Goal: Task Accomplishment & Management: Manage account settings

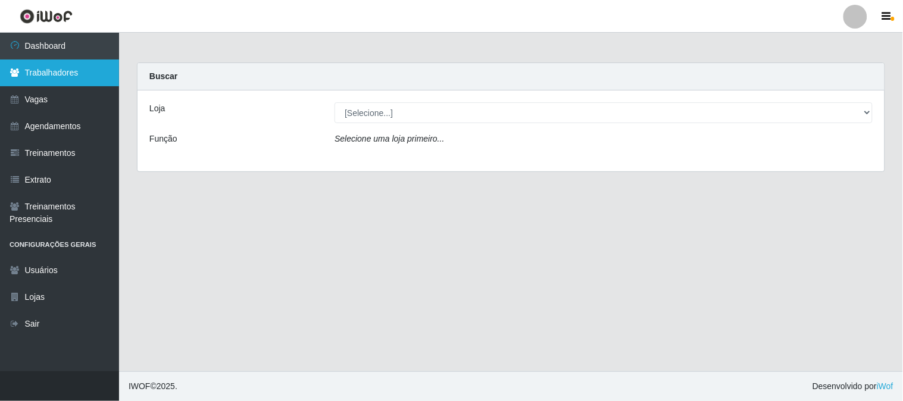
click at [62, 67] on link "Trabalhadores" at bounding box center [59, 72] width 119 height 27
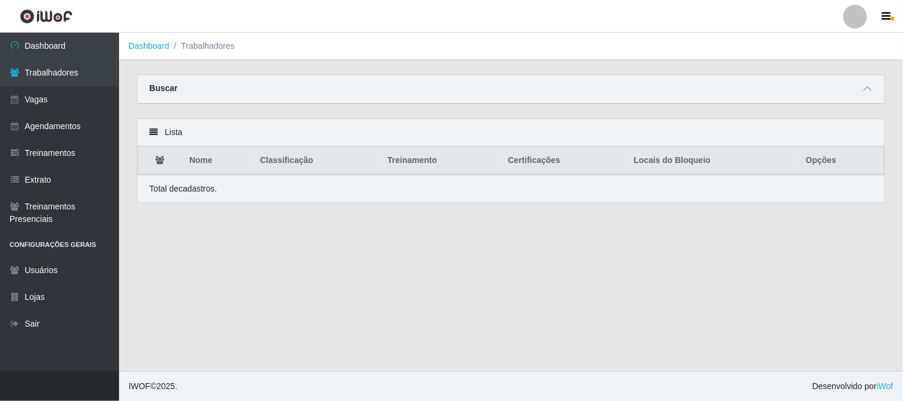
click at [75, 27] on link at bounding box center [46, 16] width 92 height 33
click at [79, 46] on link "Dashboard" at bounding box center [59, 46] width 119 height 27
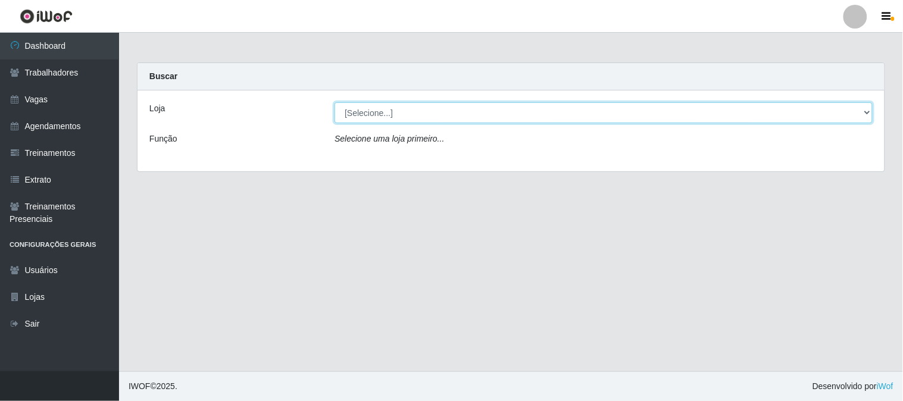
click at [425, 114] on select "[Selecione...] Sapore D'italia" at bounding box center [603, 112] width 538 height 21
select select "266"
click at [334, 102] on select "[Selecione...] Sapore D'italia" at bounding box center [603, 112] width 538 height 21
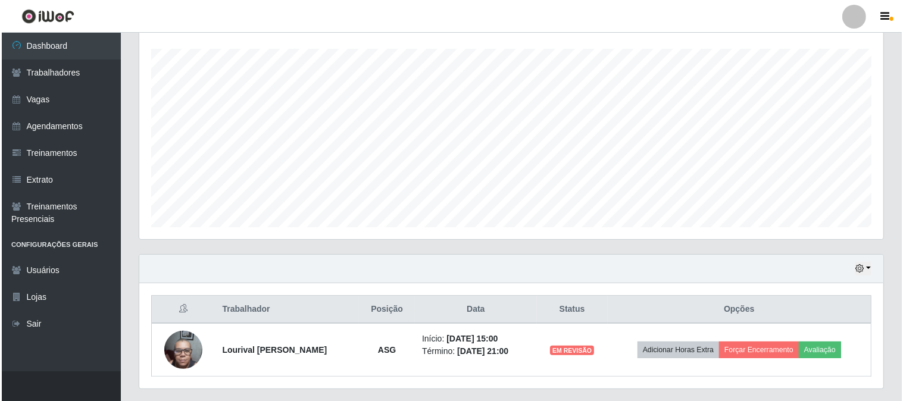
scroll to position [230, 0]
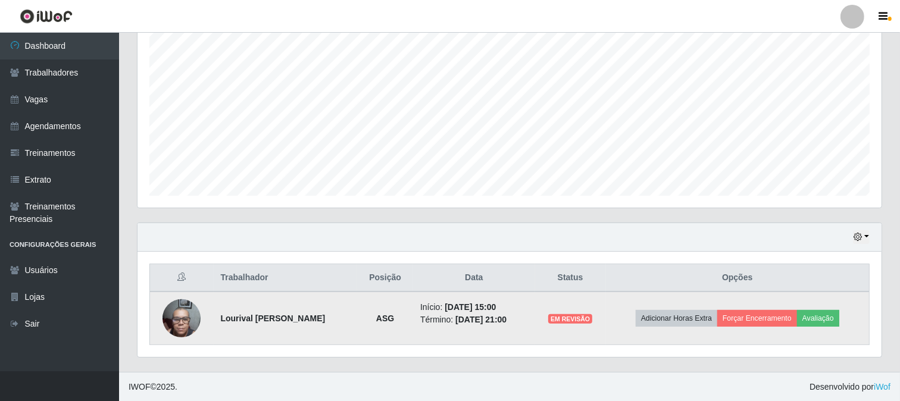
click at [180, 317] on img at bounding box center [181, 318] width 38 height 51
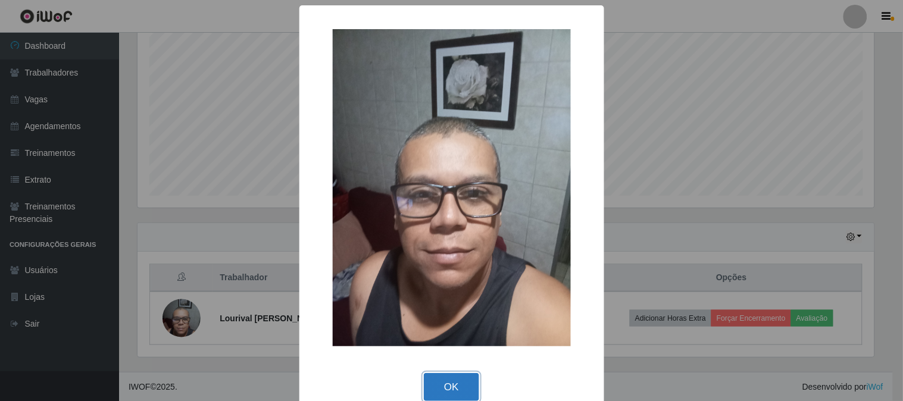
click at [449, 385] on button "OK" at bounding box center [451, 387] width 55 height 28
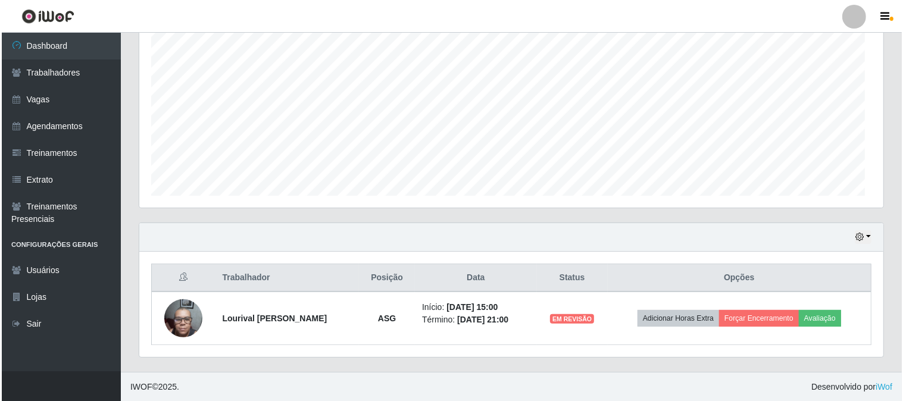
scroll to position [246, 744]
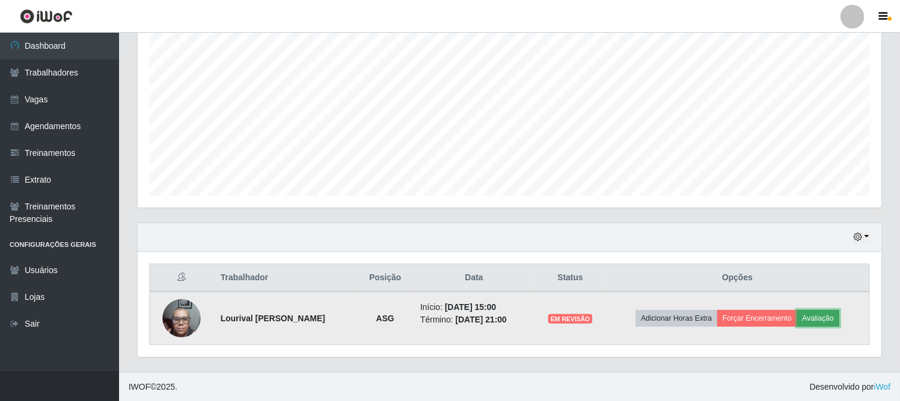
click at [816, 320] on button "Avaliação" at bounding box center [818, 318] width 42 height 17
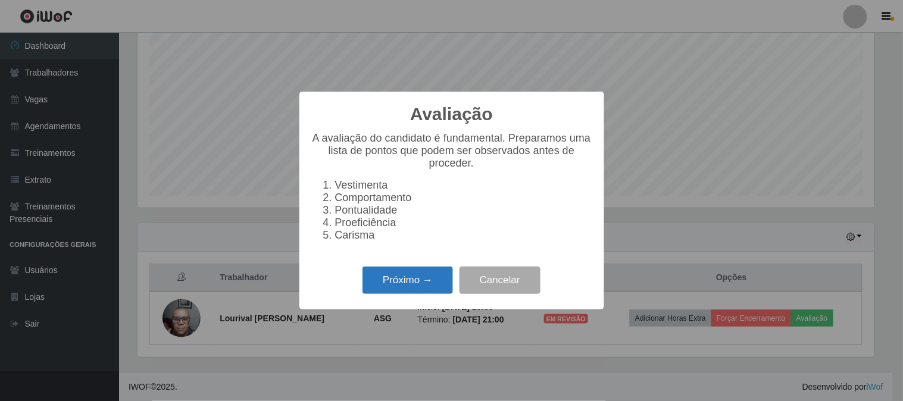
click at [418, 278] on button "Próximo →" at bounding box center [407, 281] width 90 height 28
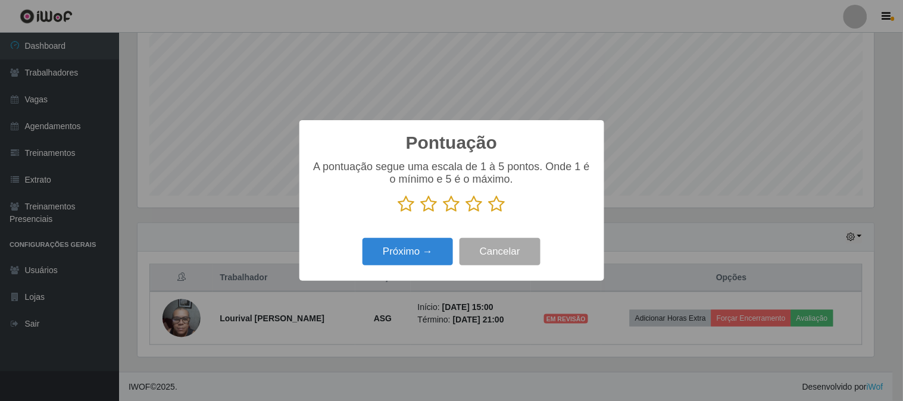
drag, startPoint x: 403, startPoint y: 208, endPoint x: 409, endPoint y: 212, distance: 6.8
click at [405, 208] on icon at bounding box center [406, 204] width 17 height 18
click at [398, 213] on input "radio" at bounding box center [398, 213] width 0 height 0
click at [406, 250] on button "Próximo →" at bounding box center [407, 252] width 90 height 28
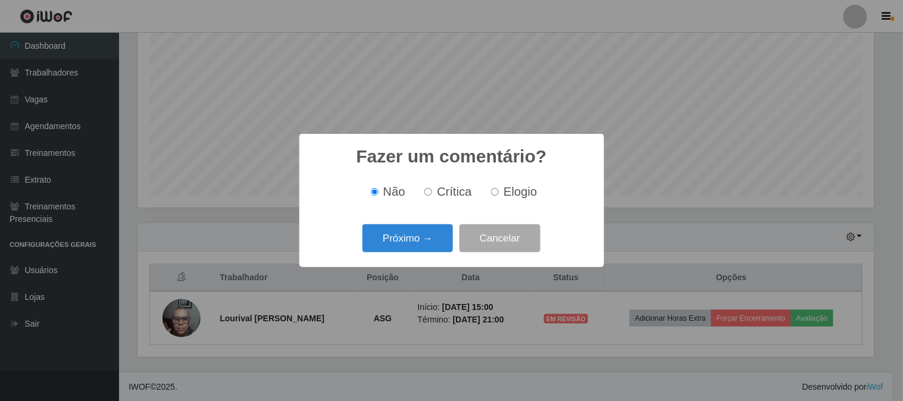
click at [459, 198] on span "Crítica" at bounding box center [454, 191] width 35 height 13
click at [432, 196] on input "Crítica" at bounding box center [428, 192] width 8 height 8
radio input "true"
click at [393, 239] on button "Próximo →" at bounding box center [407, 238] width 90 height 28
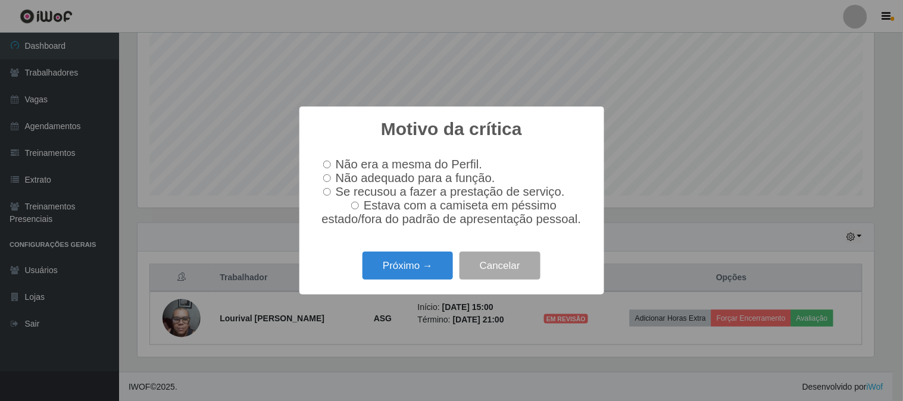
click at [328, 193] on input "Se recusou a fazer a prestação de serviço." at bounding box center [327, 192] width 8 height 8
radio input "true"
click at [330, 179] on input "Não adequado para a função." at bounding box center [327, 178] width 8 height 8
radio input "true"
click at [415, 271] on button "Próximo →" at bounding box center [407, 266] width 90 height 28
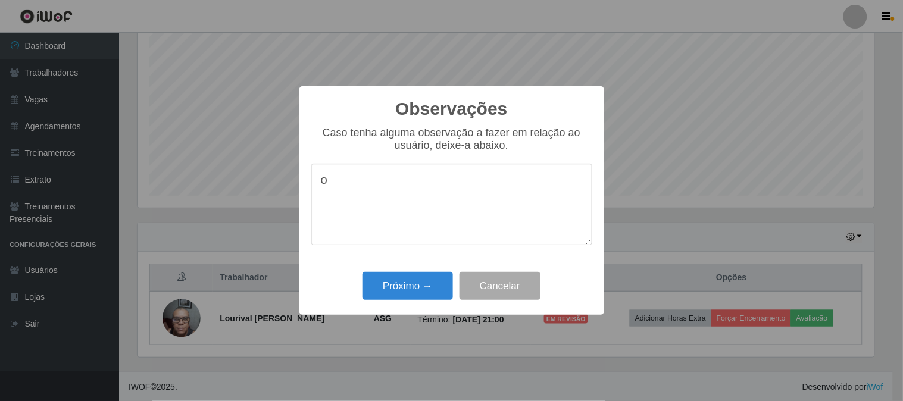
type textarea "o"
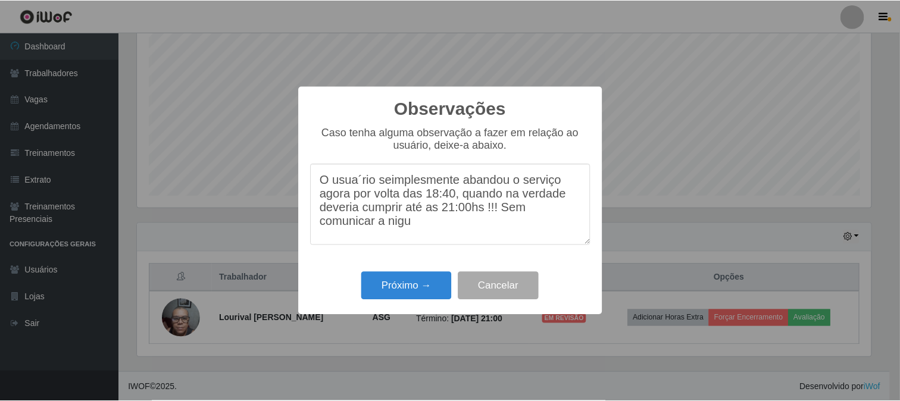
scroll to position [4, 0]
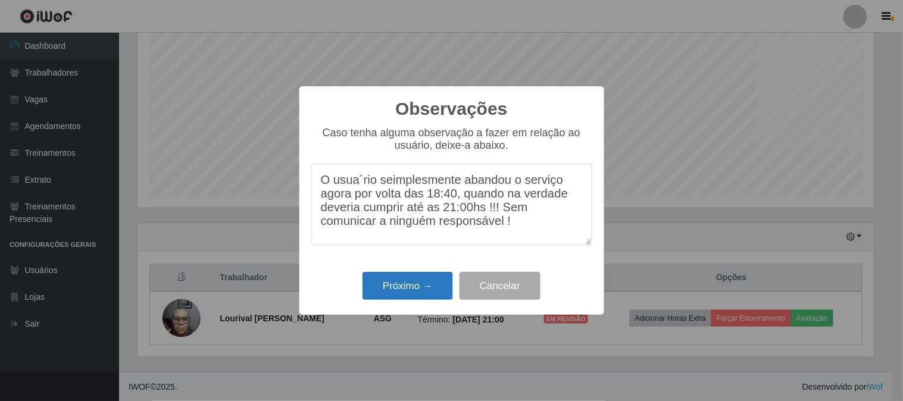
type textarea "O usua´rio seimplesmente abandou o serviço agora por volta das 18:40, quando na…"
drag, startPoint x: 416, startPoint y: 288, endPoint x: 424, endPoint y: 311, distance: 24.5
click at [414, 290] on button "Próximo →" at bounding box center [407, 286] width 90 height 28
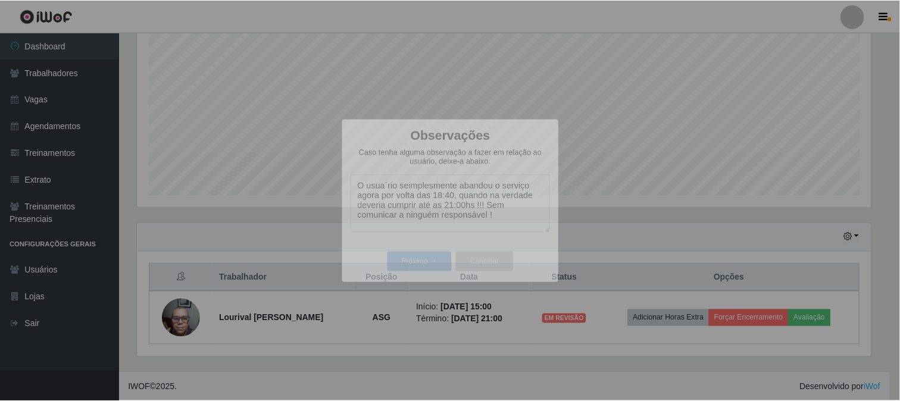
scroll to position [246, 744]
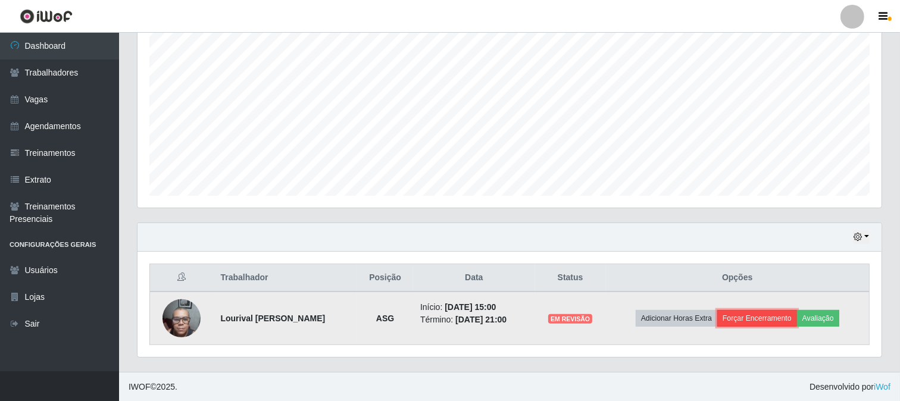
click at [746, 318] on button "Forçar Encerramento" at bounding box center [757, 318] width 80 height 17
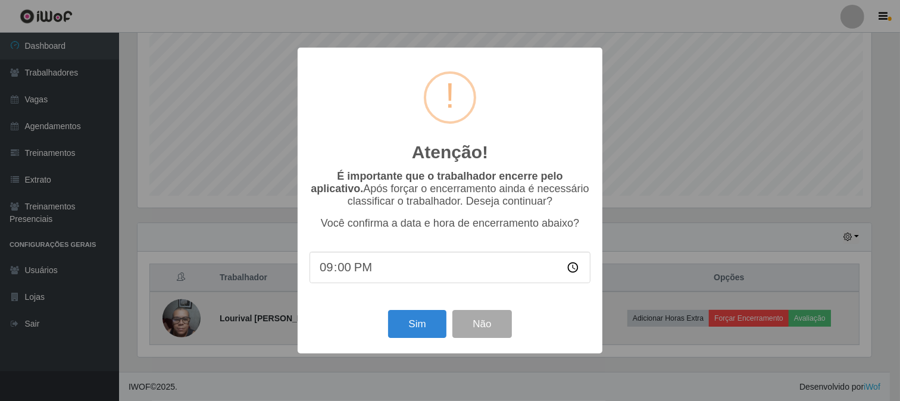
scroll to position [246, 736]
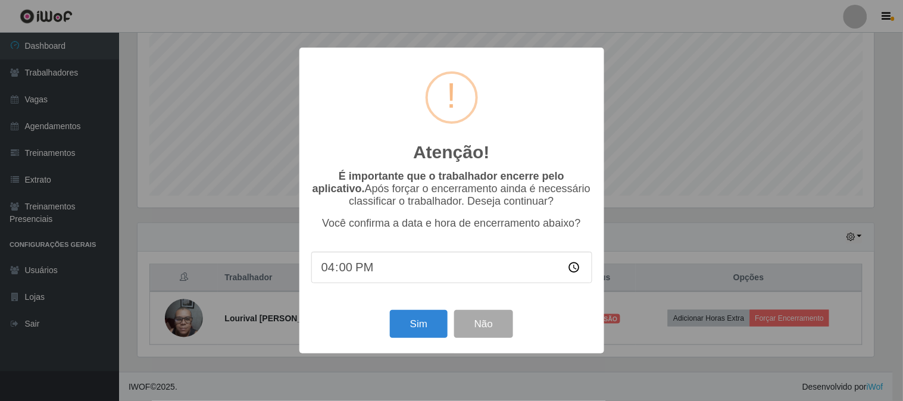
click at [330, 273] on input "16:00" at bounding box center [451, 268] width 281 height 32
type input "18:20"
click at [409, 325] on button "Sim" at bounding box center [419, 324] width 58 height 28
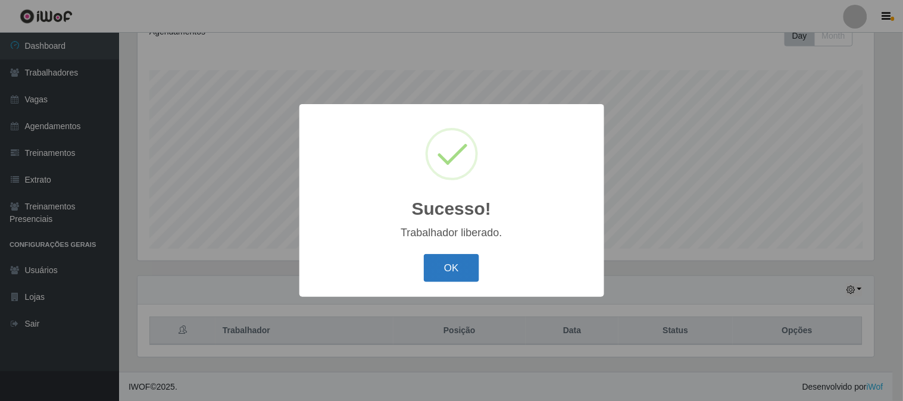
click at [441, 259] on button "OK" at bounding box center [451, 268] width 55 height 28
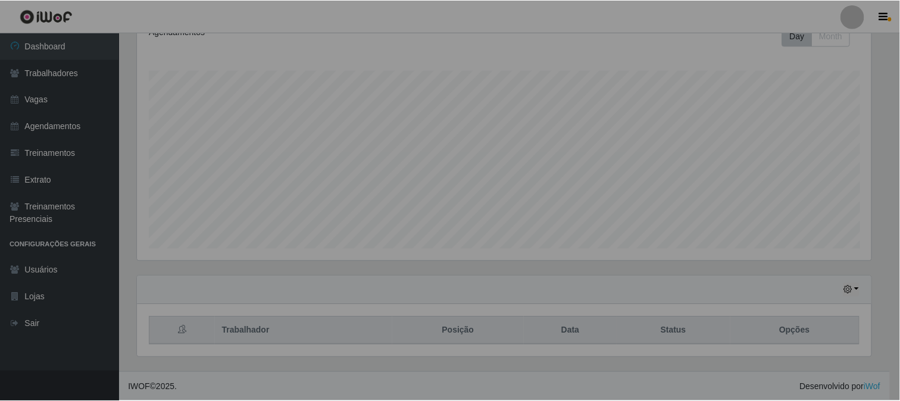
scroll to position [246, 744]
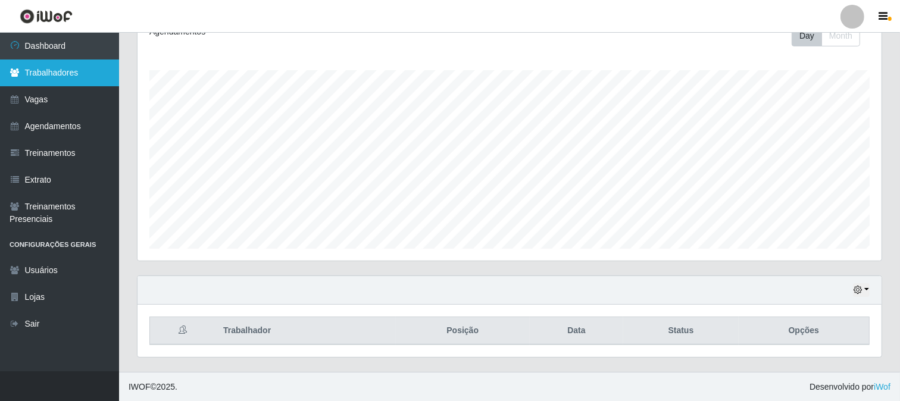
click at [45, 70] on link "Trabalhadores" at bounding box center [59, 72] width 119 height 27
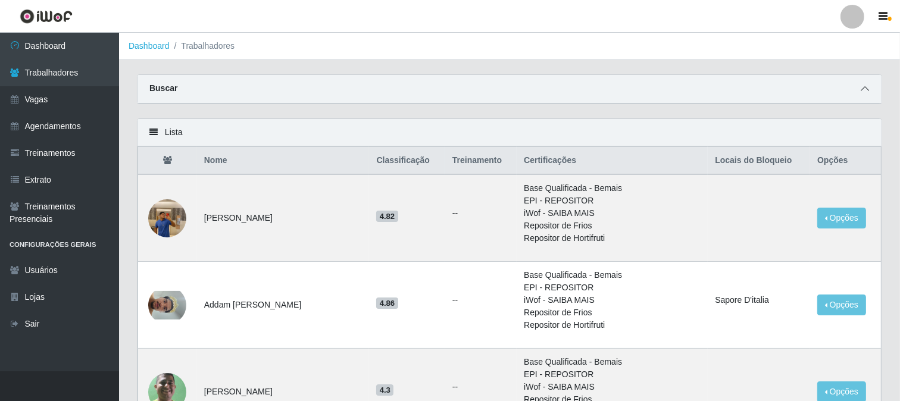
click at [869, 92] on span at bounding box center [864, 89] width 14 height 14
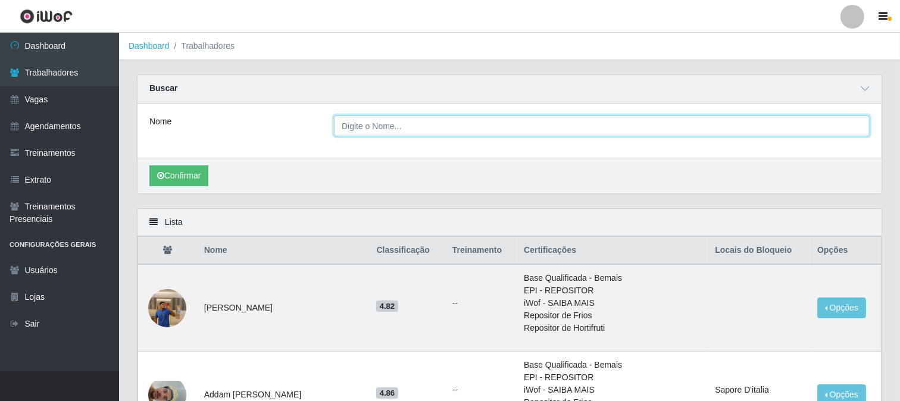
click at [561, 129] on input "Nome" at bounding box center [601, 125] width 535 height 21
type input "Lourival [PERSON_NAME]"
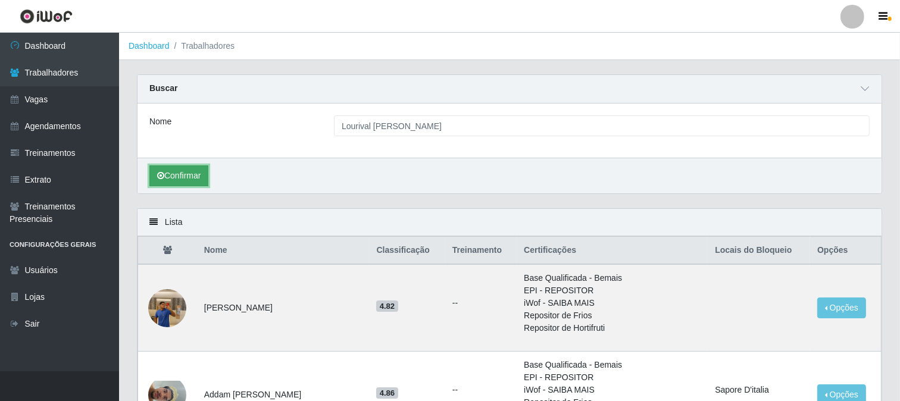
click at [199, 170] on button "Confirmar" at bounding box center [178, 175] width 59 height 21
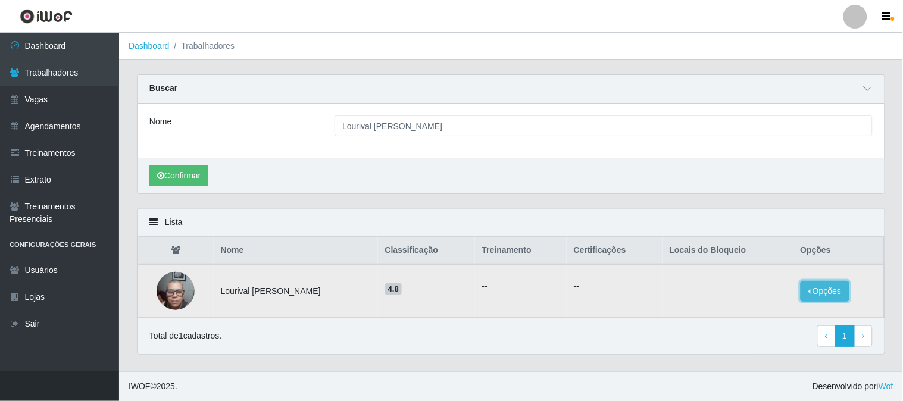
click at [837, 293] on button "Opções" at bounding box center [824, 291] width 49 height 21
click at [778, 302] on button "Bloquear - Loja" at bounding box center [748, 302] width 96 height 24
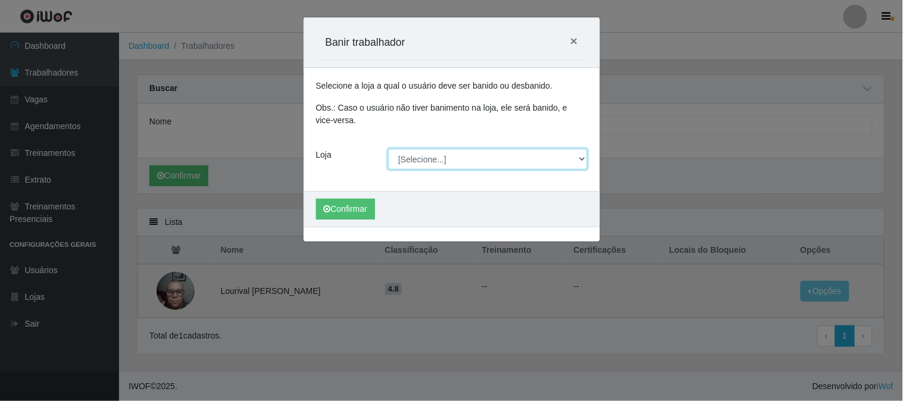
click at [444, 156] on select "[Selecione...] Sapore D'italia" at bounding box center [487, 159] width 199 height 21
select select "266"
click at [388, 149] on select "[Selecione...] Sapore D'italia" at bounding box center [487, 159] width 199 height 21
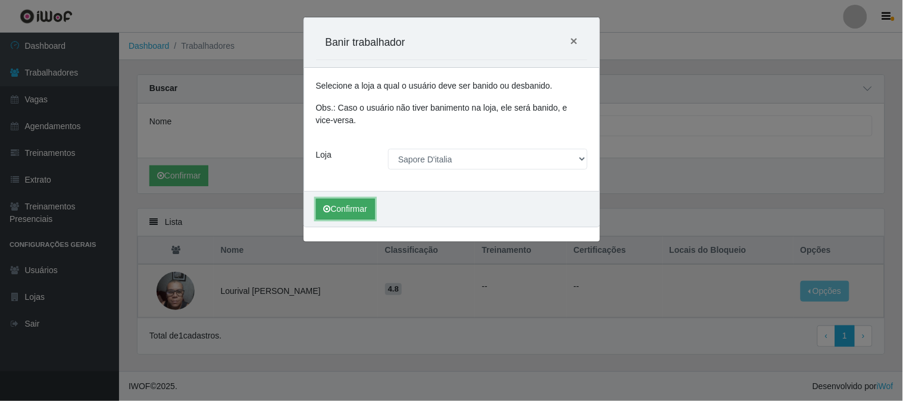
click at [362, 212] on button "Confirmar" at bounding box center [345, 209] width 59 height 21
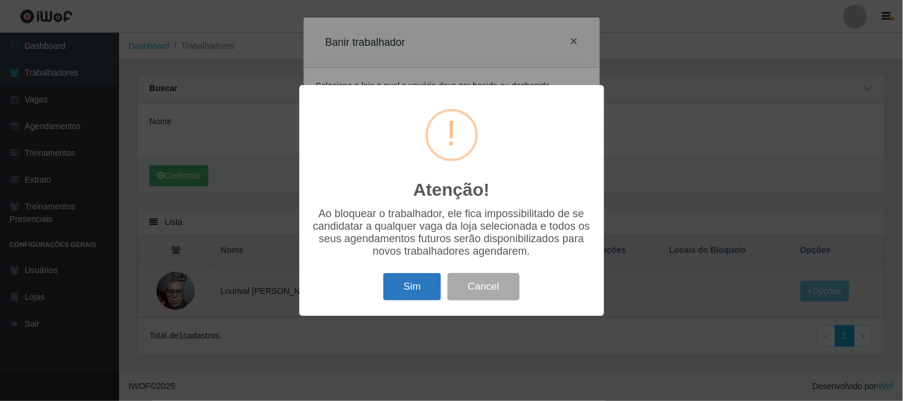
click at [431, 293] on button "Sim" at bounding box center [412, 287] width 58 height 28
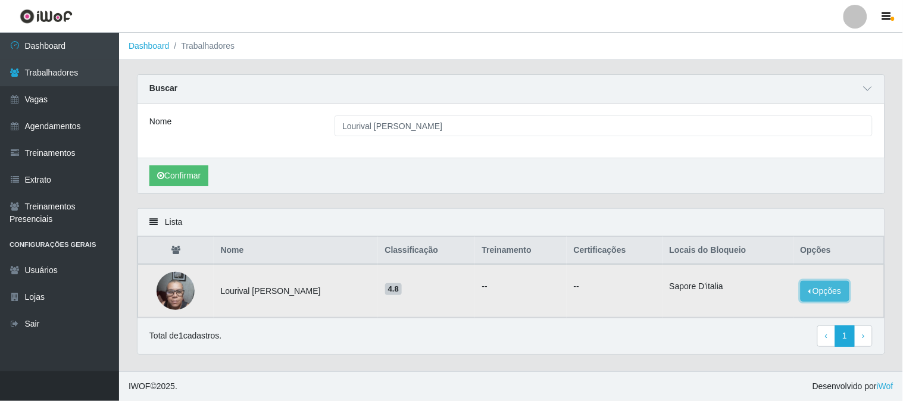
click at [845, 292] on button "Opções" at bounding box center [824, 291] width 49 height 21
